Goal: Task Accomplishment & Management: Manage account settings

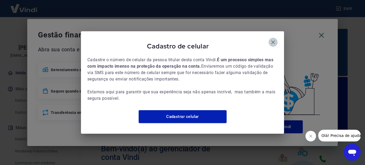
click at [272, 39] on icon "button" at bounding box center [273, 42] width 6 height 6
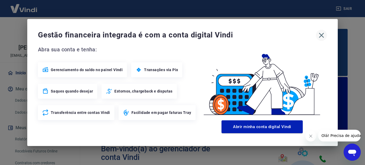
click at [323, 37] on icon "button" at bounding box center [321, 35] width 5 height 5
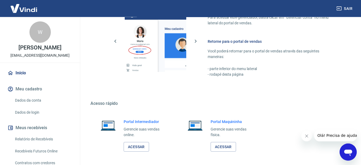
scroll to position [377, 0]
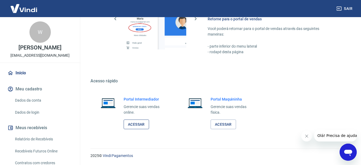
click at [139, 123] on link "Acessar" at bounding box center [135, 124] width 25 height 10
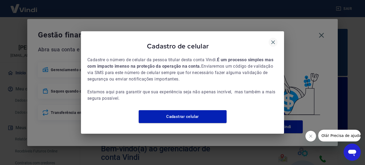
click at [275, 41] on icon "button" at bounding box center [273, 42] width 6 height 6
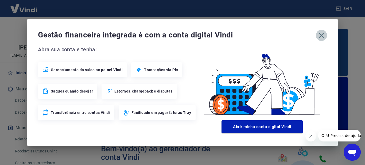
click at [321, 38] on icon "button" at bounding box center [321, 35] width 9 height 9
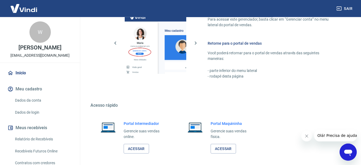
scroll to position [377, 0]
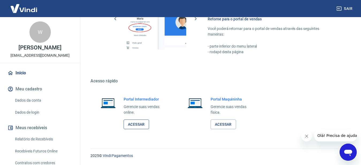
click at [133, 128] on link "Acessar" at bounding box center [135, 124] width 25 height 10
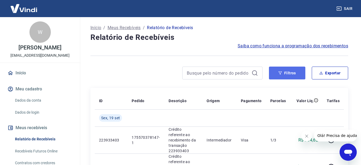
click at [286, 68] on button "Filtros" at bounding box center [287, 73] width 36 height 13
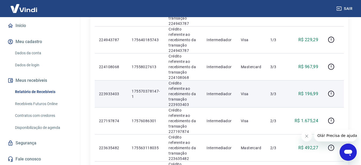
scroll to position [354, 0]
